Goal: Task Accomplishment & Management: Manage account settings

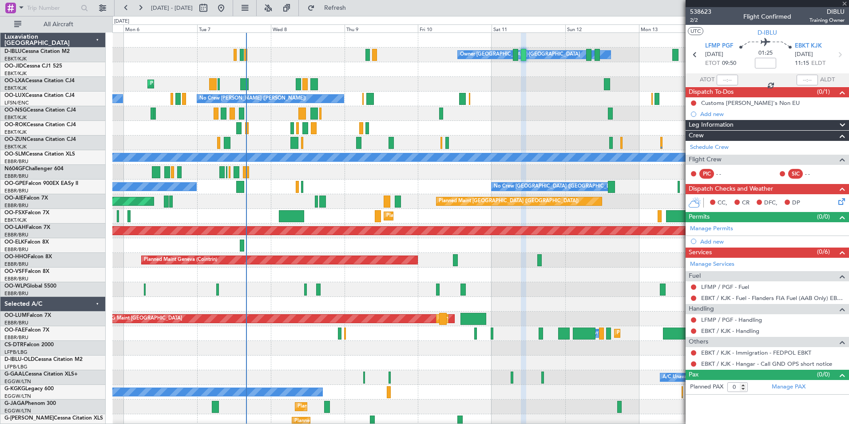
click at [323, 205] on div at bounding box center [322, 201] width 6 height 12
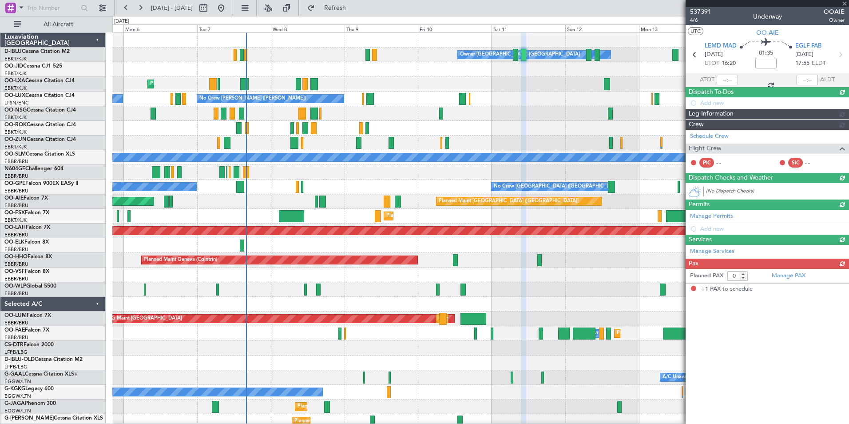
type input "1"
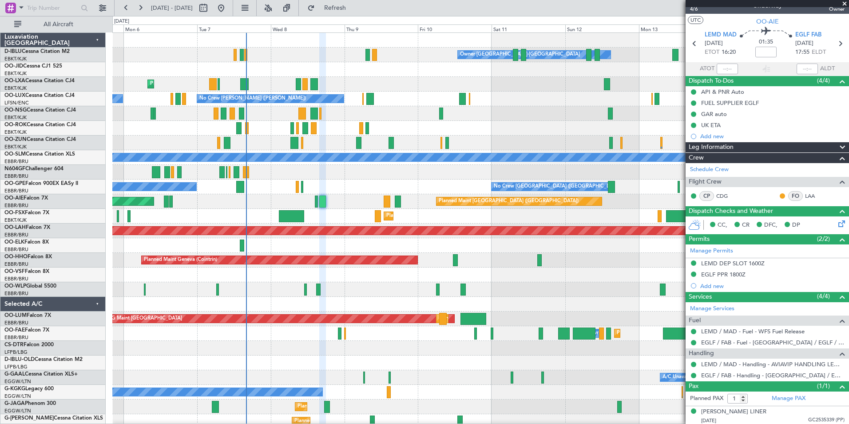
scroll to position [13, 0]
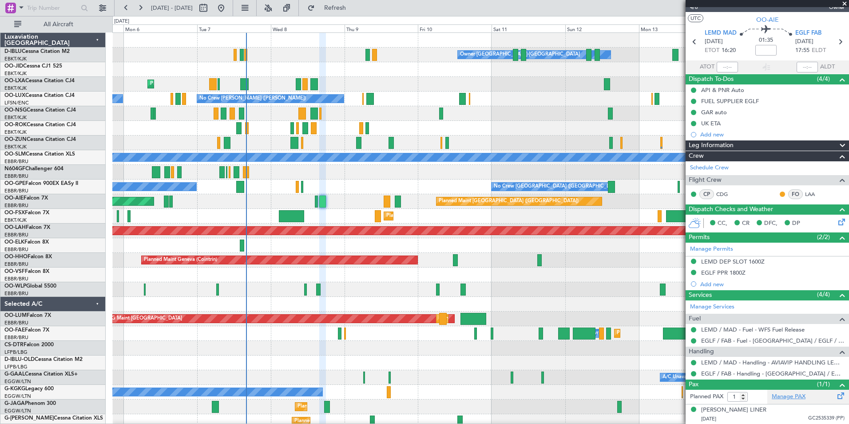
click at [790, 397] on link "Manage PAX" at bounding box center [789, 396] width 34 height 9
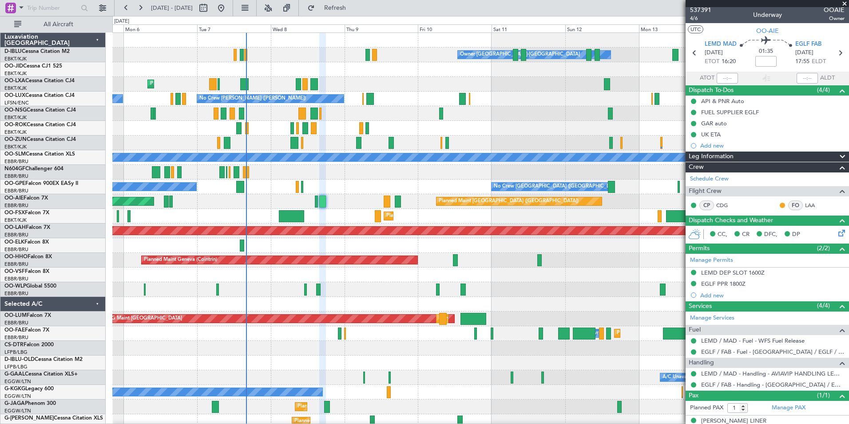
scroll to position [0, 0]
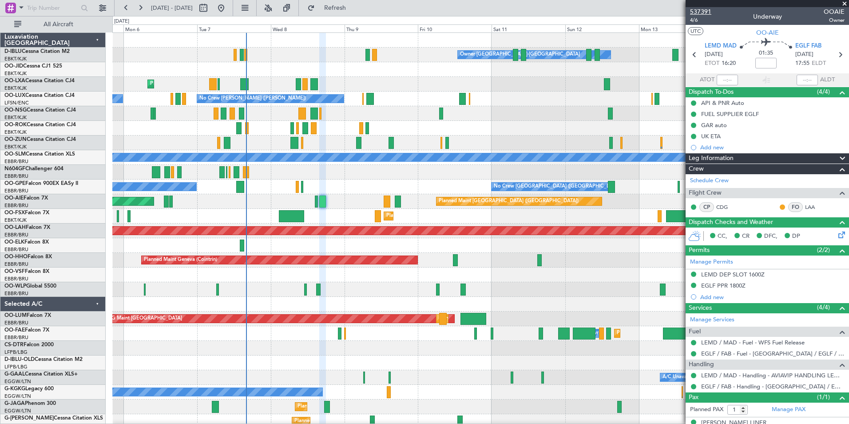
click at [692, 12] on span "537391" at bounding box center [700, 11] width 21 height 9
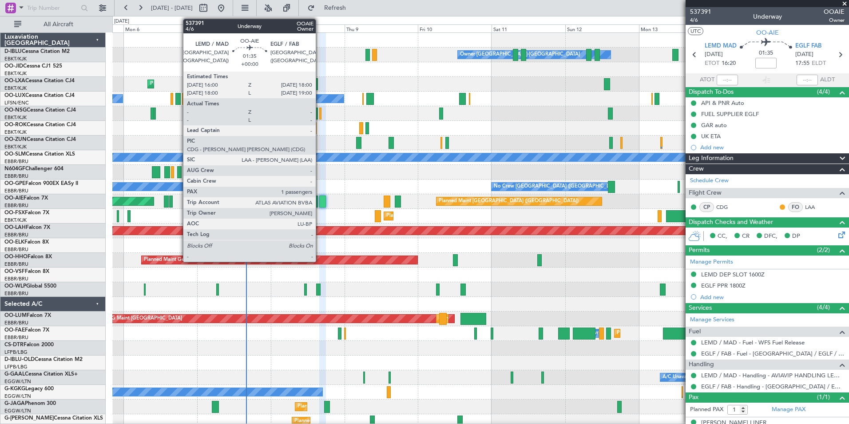
click at [320, 199] on div at bounding box center [322, 201] width 6 height 12
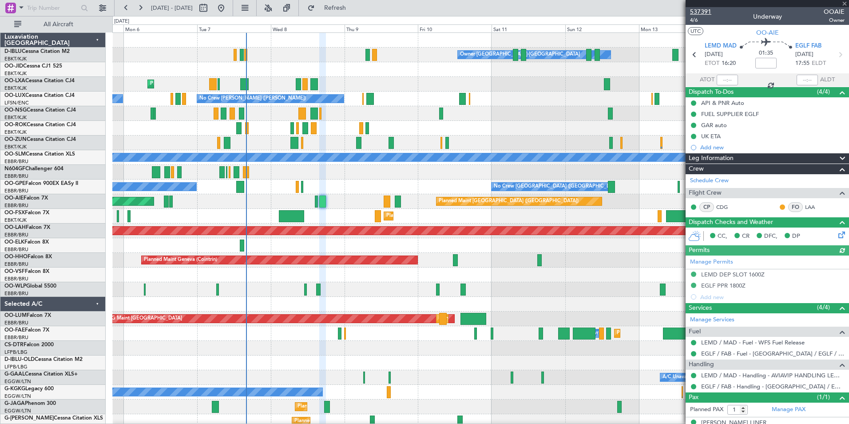
click at [701, 7] on span "537391" at bounding box center [700, 11] width 21 height 9
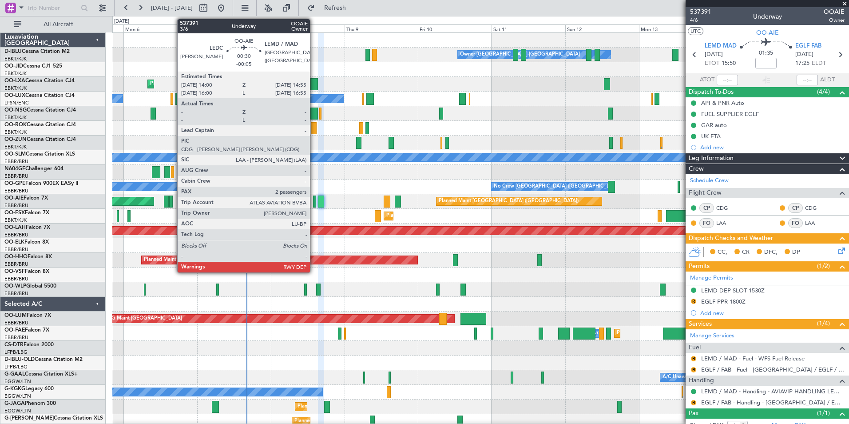
click at [314, 205] on div at bounding box center [314, 201] width 3 height 12
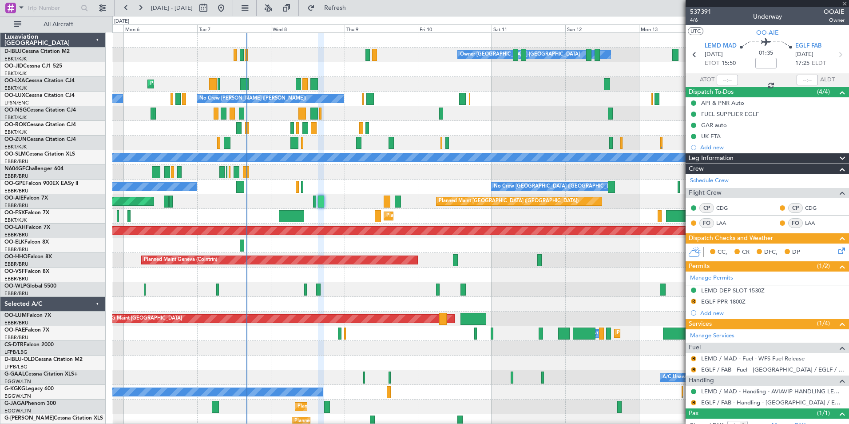
type input "-00:05"
type input "2"
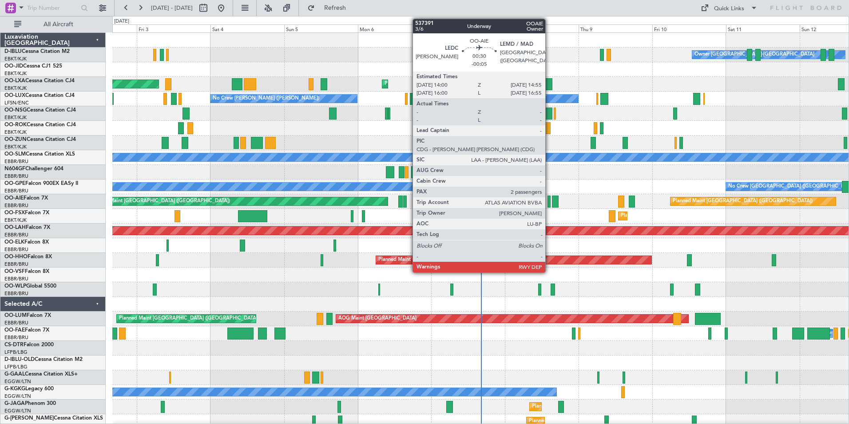
click at [549, 200] on div at bounding box center [549, 201] width 3 height 12
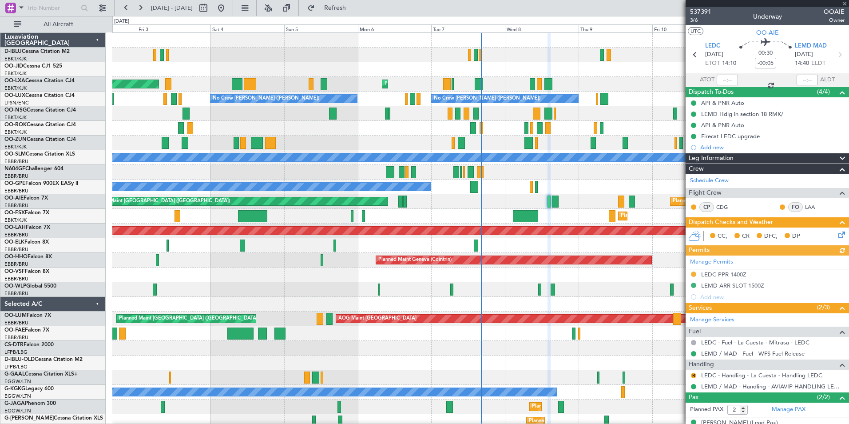
scroll to position [42, 0]
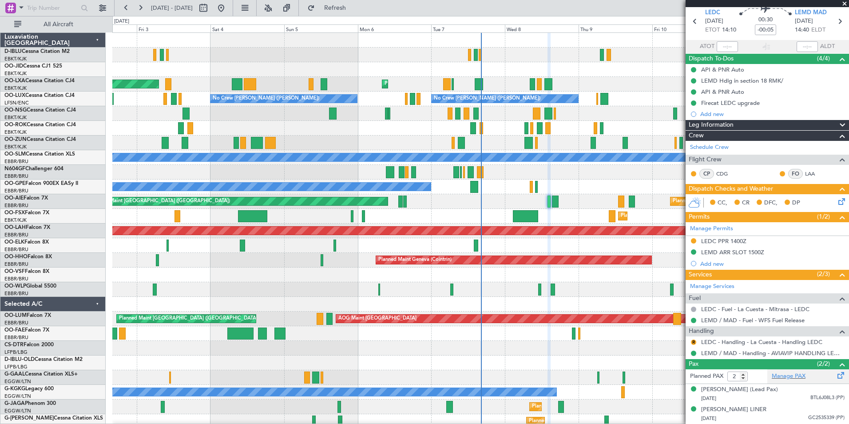
click at [785, 372] on div "Manage PAX" at bounding box center [808, 376] width 82 height 14
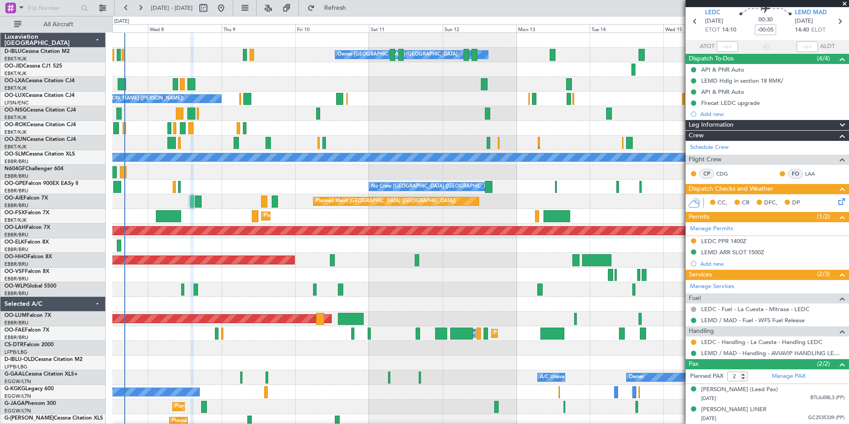
click at [187, 286] on div "Owner [GEOGRAPHIC_DATA]-[GEOGRAPHIC_DATA] No Crew Kortrijk-[GEOGRAPHIC_DATA] Pl…" at bounding box center [480, 311] width 736 height 557
click at [132, 294] on div "Owner [GEOGRAPHIC_DATA]-[GEOGRAPHIC_DATA] No Crew Kortrijk-[GEOGRAPHIC_DATA] Pl…" at bounding box center [480, 311] width 736 height 557
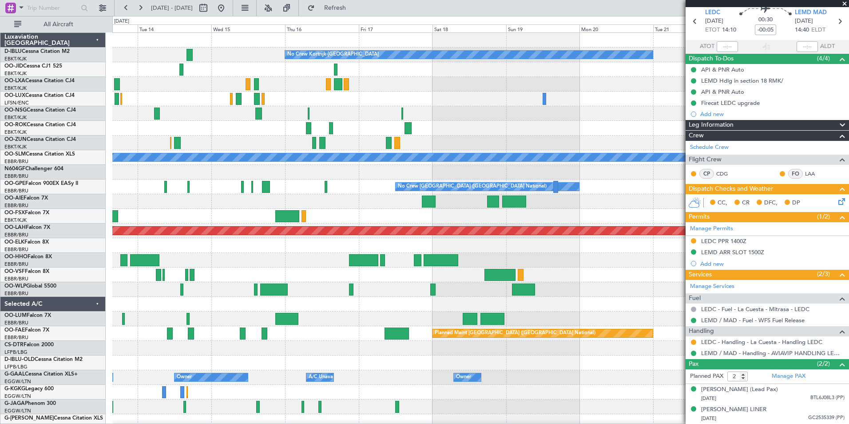
click at [360, 298] on div "No Crew Kortrijk-[GEOGRAPHIC_DATA] Owner [GEOGRAPHIC_DATA]-[GEOGRAPHIC_DATA] A/…" at bounding box center [480, 311] width 736 height 557
